Goal: Check status: Check status

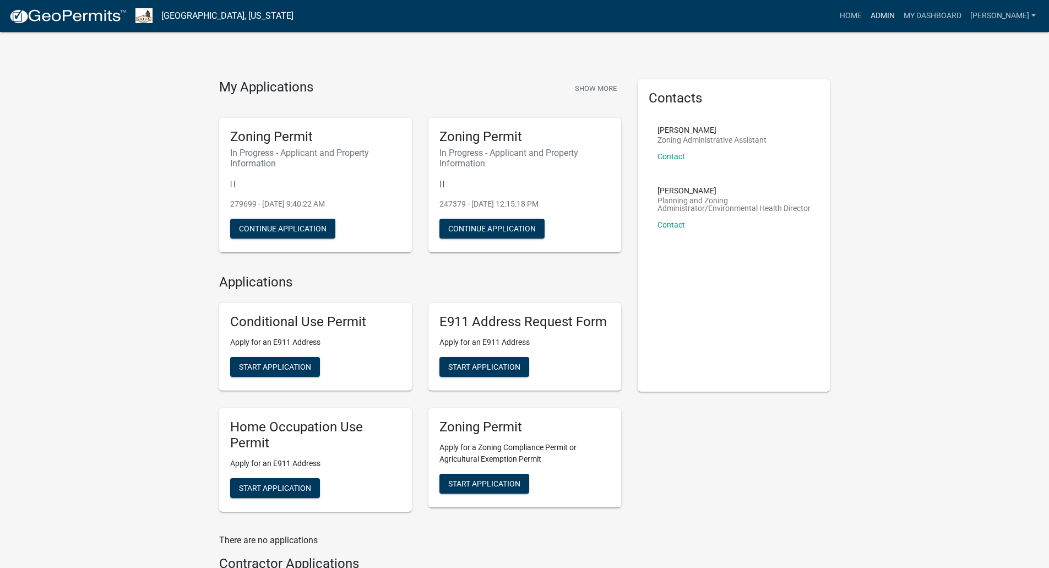
click at [900, 18] on link "Admin" at bounding box center [883, 16] width 33 height 21
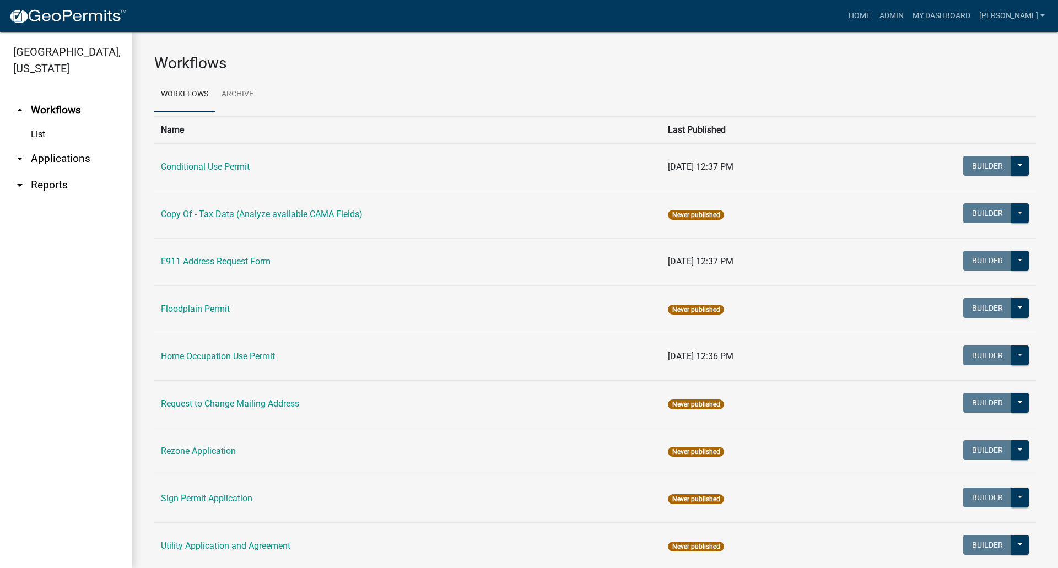
click at [41, 145] on link "arrow_drop_down Applications" at bounding box center [66, 158] width 132 height 26
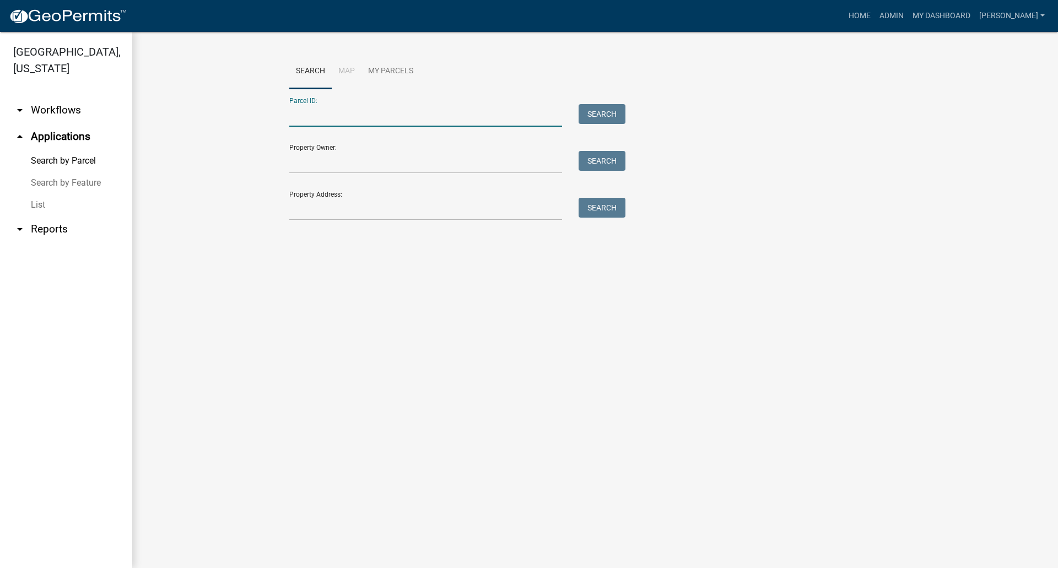
click at [314, 120] on input "Parcel ID:" at bounding box center [425, 115] width 273 height 23
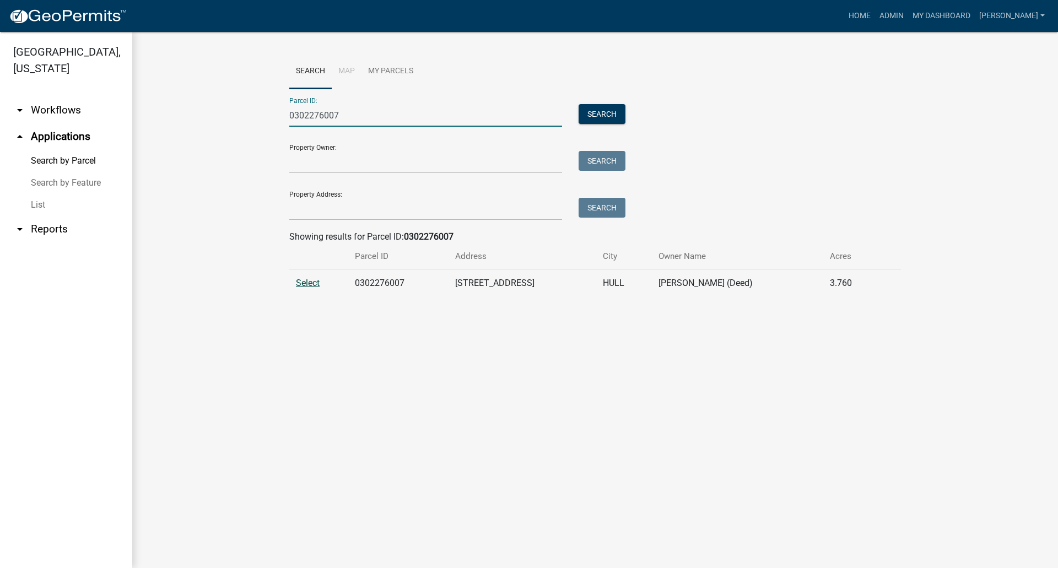
type input "0302276007"
click at [310, 283] on span "Select" at bounding box center [308, 283] width 24 height 10
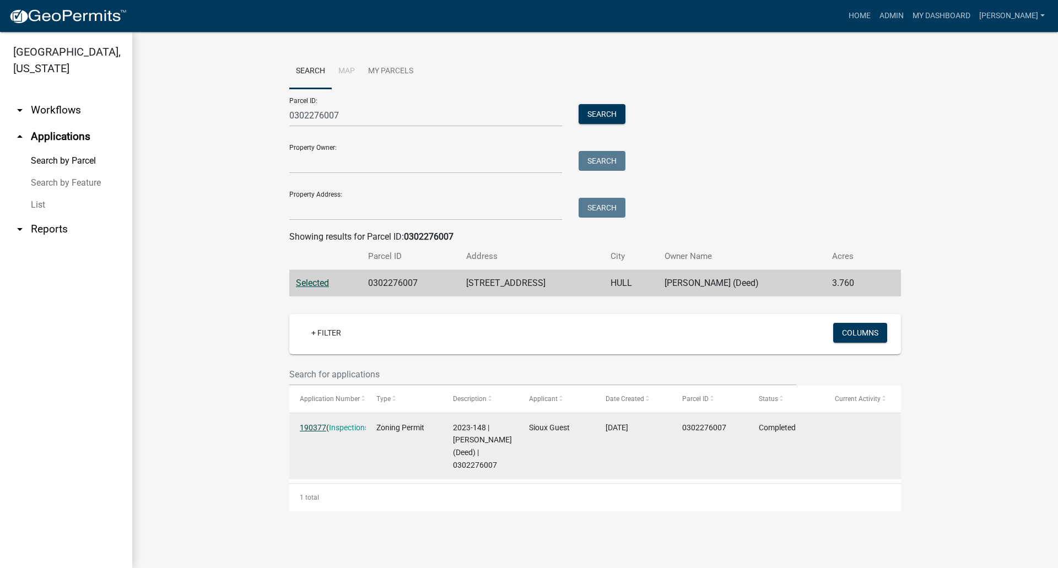
click at [309, 429] on link "190377" at bounding box center [313, 427] width 26 height 9
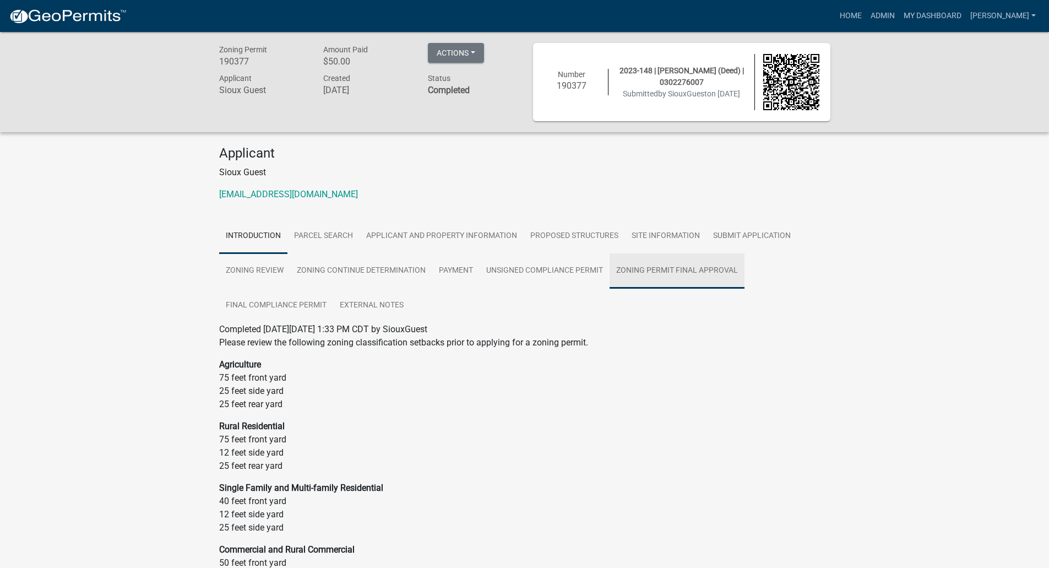
click at [654, 272] on link "Zoning Permit Final Approval" at bounding box center [677, 270] width 135 height 35
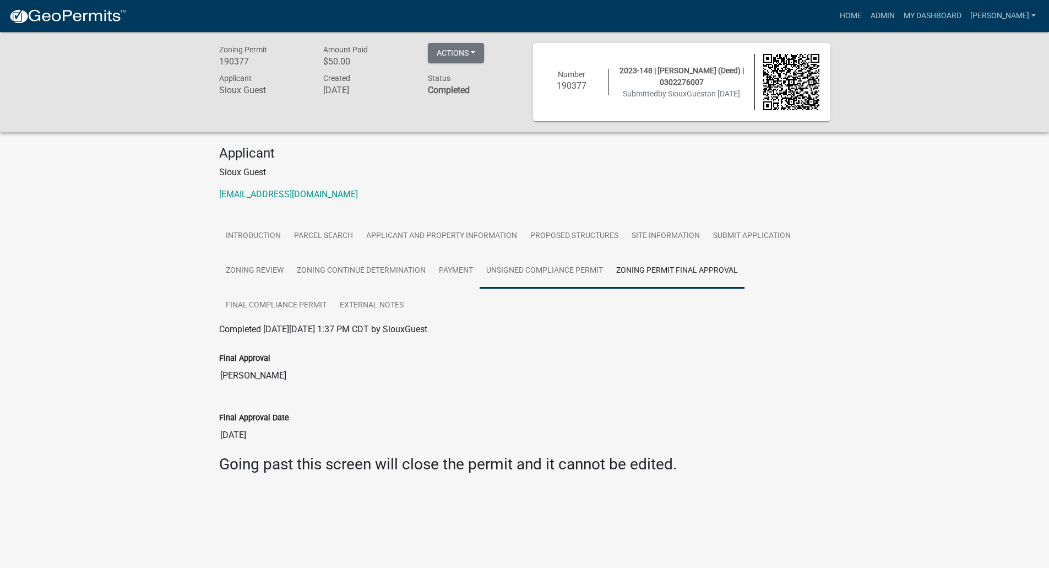
click at [514, 259] on link "Unsigned Compliance Permit" at bounding box center [545, 270] width 130 height 35
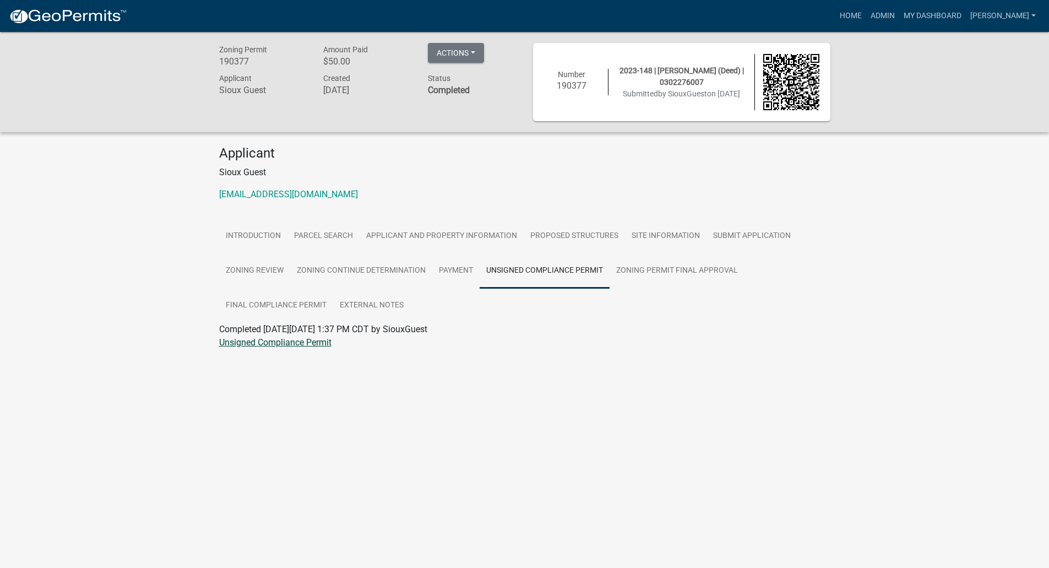
click at [272, 344] on link "Unsigned Compliance Permit" at bounding box center [275, 342] width 112 height 10
click at [900, 18] on link "Admin" at bounding box center [883, 16] width 33 height 21
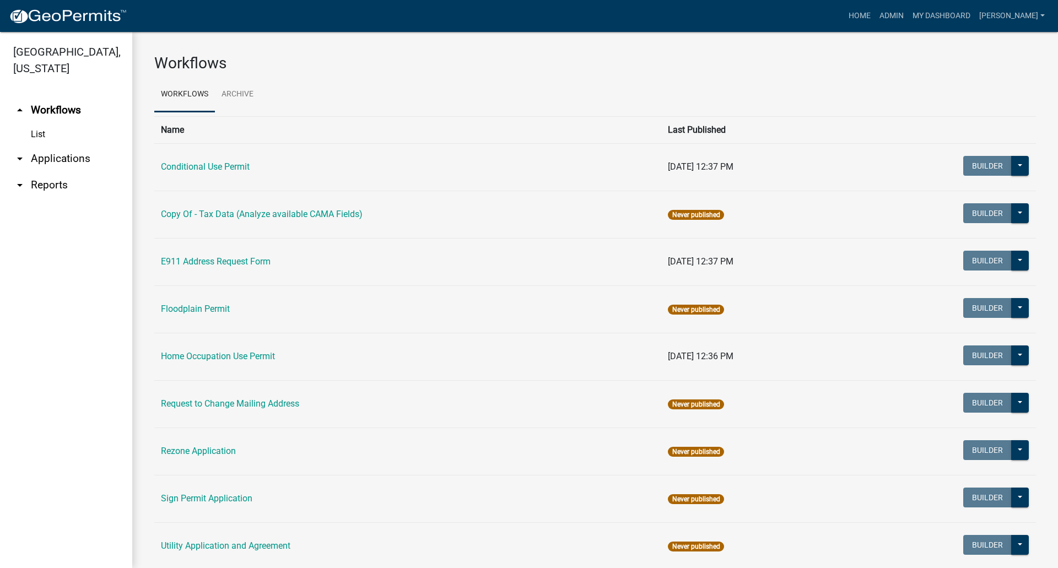
click at [50, 145] on link "arrow_drop_down Applications" at bounding box center [66, 158] width 132 height 26
